Goal: Transaction & Acquisition: Purchase product/service

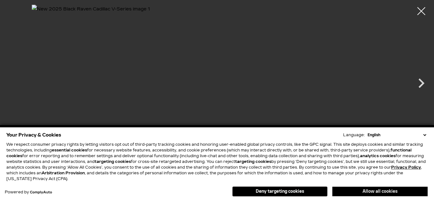
click at [340, 193] on button "Allow all cookies" at bounding box center [379, 192] width 95 height 10
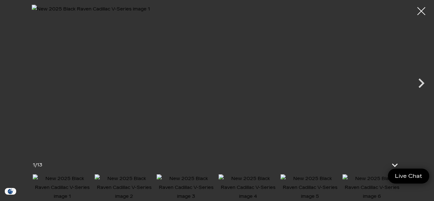
scroll to position [3532, 0]
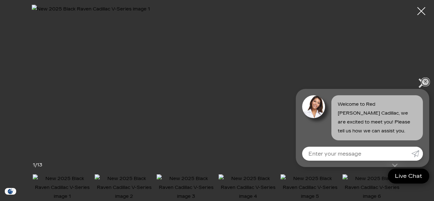
click at [429, 83] on link "✕" at bounding box center [426, 82] width 8 height 8
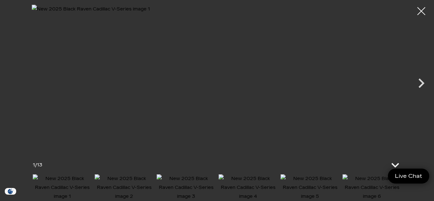
click at [396, 158] on icon at bounding box center [395, 165] width 15 height 15
click at [394, 189] on icon at bounding box center [391, 191] width 15 height 15
click at [424, 86] on icon "Next" at bounding box center [421, 83] width 19 height 19
click at [423, 84] on icon "Next" at bounding box center [421, 83] width 19 height 19
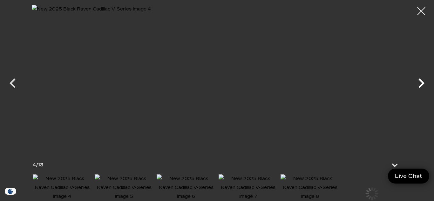
click at [423, 84] on icon "Next" at bounding box center [421, 83] width 19 height 19
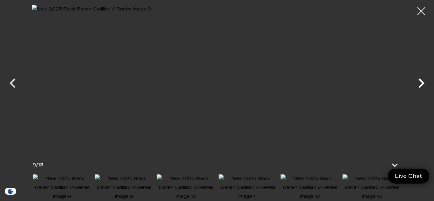
click at [423, 84] on icon "Next" at bounding box center [421, 83] width 19 height 19
click at [420, 84] on icon "Next" at bounding box center [421, 83] width 19 height 19
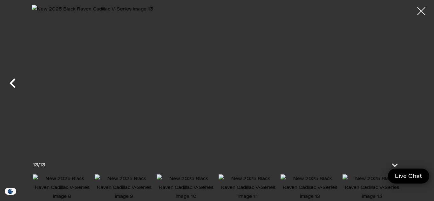
click at [12, 84] on icon "Previous" at bounding box center [13, 83] width 6 height 10
click at [11, 77] on icon "Previous" at bounding box center [12, 83] width 19 height 19
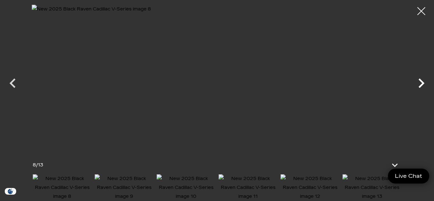
click at [423, 78] on icon "Next" at bounding box center [421, 83] width 19 height 19
click at [417, 8] on div at bounding box center [421, 11] width 17 height 17
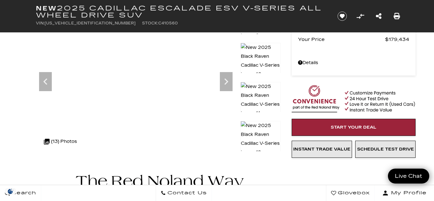
scroll to position [61, 0]
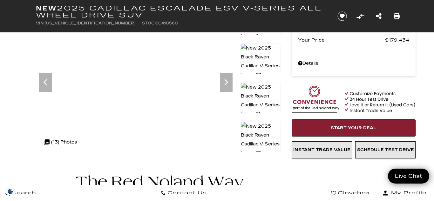
click at [314, 127] on link "Start Your Deal" at bounding box center [354, 127] width 124 height 17
